Goal: Find specific page/section: Find specific page/section

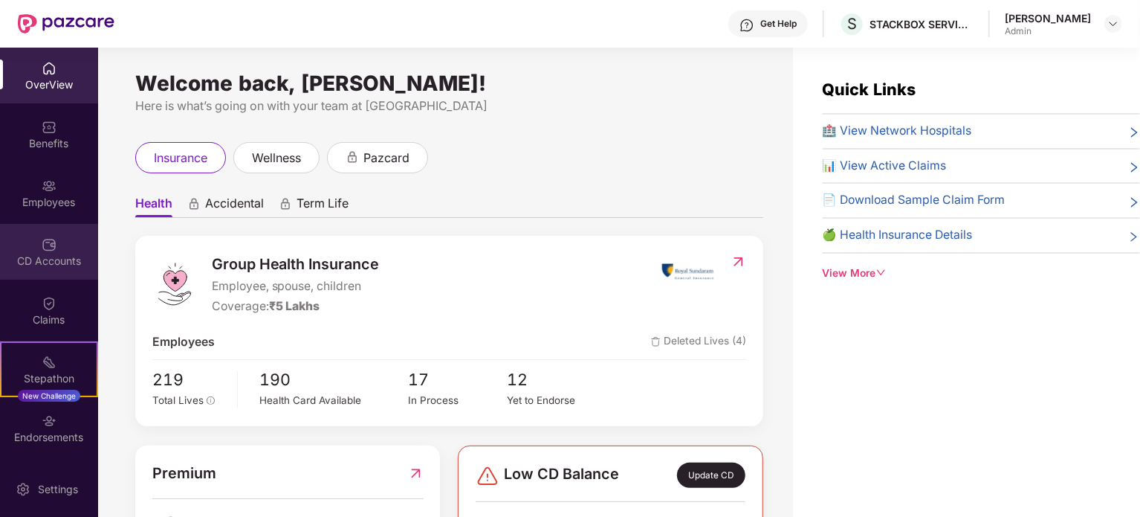
click at [54, 255] on div "CD Accounts" at bounding box center [49, 260] width 98 height 15
